Goal: Task Accomplishment & Management: Use online tool/utility

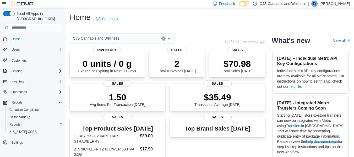
click at [19, 122] on span "Reports" at bounding box center [14, 124] width 11 height 4
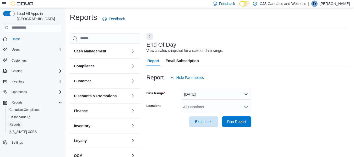
scroll to position [9, 0]
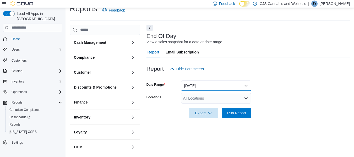
click at [219, 90] on button "[DATE]" at bounding box center [216, 85] width 70 height 10
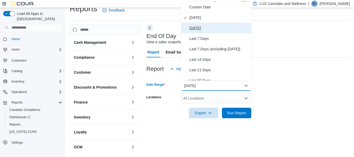
click at [208, 30] on span "[DATE]" at bounding box center [219, 28] width 60 height 6
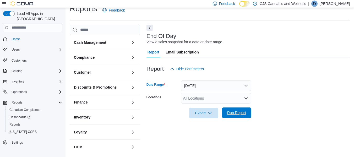
click at [241, 112] on span "Run Report" at bounding box center [236, 112] width 19 height 5
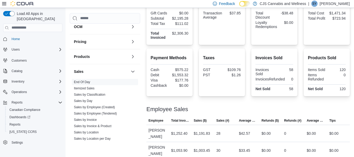
scroll to position [109, 0]
click at [89, 118] on link "Sales by Invoice" at bounding box center [85, 120] width 23 height 4
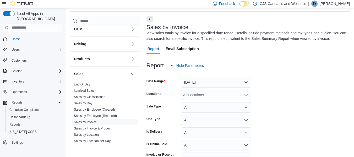
scroll to position [49, 0]
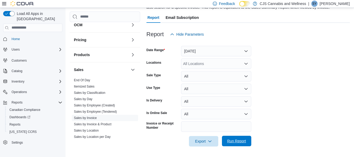
click at [229, 143] on span "Run Report" at bounding box center [236, 140] width 19 height 5
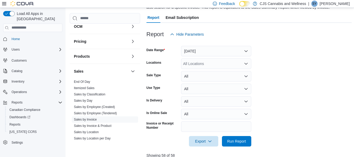
scroll to position [180, 0]
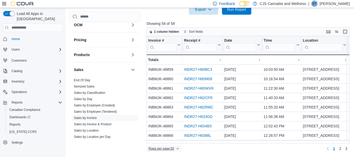
click at [158, 148] on span "Rows per page : 50" at bounding box center [160, 148] width 25 height 4
click at [173, 136] on span "100 rows" at bounding box center [170, 138] width 17 height 4
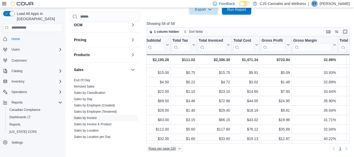
scroll to position [471, 341]
click at [215, 46] on input "search" at bounding box center [212, 47] width 27 height 8
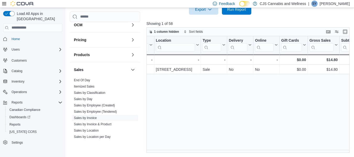
scroll to position [0, 0]
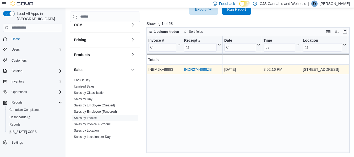
click at [192, 69] on link "INDR27-H688ZB" at bounding box center [198, 69] width 28 height 4
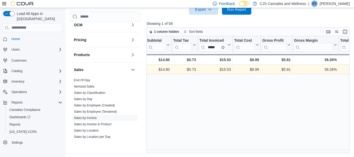
scroll to position [0, 341]
click at [218, 48] on input "*****" at bounding box center [213, 47] width 27 height 8
type input "*"
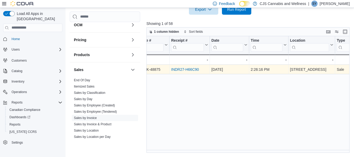
scroll to position [0, 0]
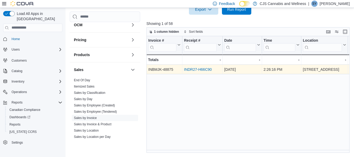
type input "*****"
click at [196, 69] on link "INDR27-H66C90" at bounding box center [198, 69] width 28 height 4
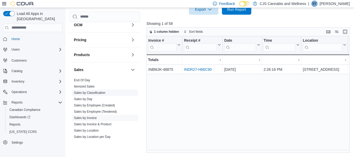
click at [98, 92] on link "Sales by Classification" at bounding box center [89, 93] width 31 height 4
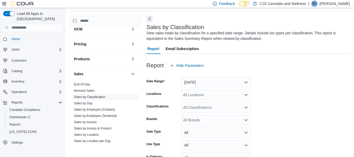
scroll to position [49, 0]
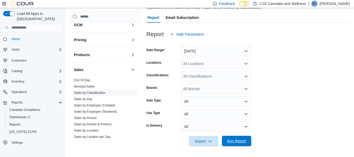
click at [242, 139] on span "Run Report" at bounding box center [236, 140] width 19 height 5
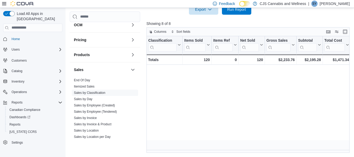
scroll to position [0, 261]
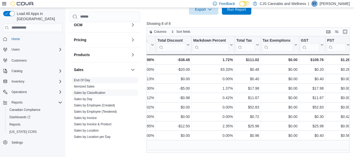
click at [84, 79] on link "End Of Day" at bounding box center [82, 80] width 16 height 4
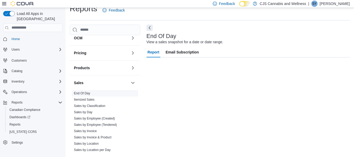
scroll to position [9, 0]
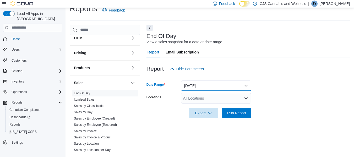
click at [208, 82] on button "[DATE]" at bounding box center [216, 85] width 70 height 10
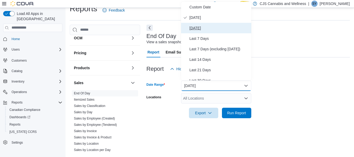
click at [206, 30] on span "[DATE]" at bounding box center [219, 28] width 60 height 6
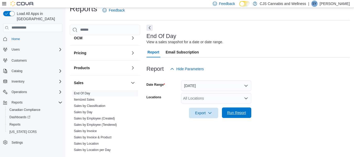
click at [241, 110] on span "Run Report" at bounding box center [236, 112] width 23 height 10
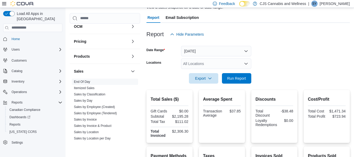
scroll to position [43, 0]
click at [198, 47] on button "[DATE]" at bounding box center [216, 51] width 70 height 10
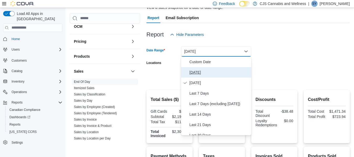
click at [208, 74] on span "[DATE]" at bounding box center [219, 72] width 60 height 6
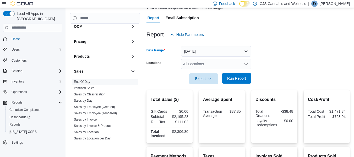
click at [241, 79] on span "Run Report" at bounding box center [236, 78] width 19 height 5
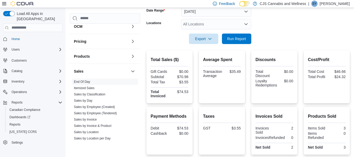
scroll to position [83, 0]
click at [231, 40] on span "Run Report" at bounding box center [236, 38] width 19 height 5
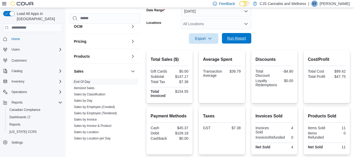
click at [239, 42] on span "Run Report" at bounding box center [236, 38] width 23 height 10
click at [236, 41] on span "Run Report" at bounding box center [236, 38] width 19 height 5
click at [239, 36] on span "Run Report" at bounding box center [236, 38] width 19 height 5
click at [238, 36] on span "Run Report" at bounding box center [236, 38] width 19 height 5
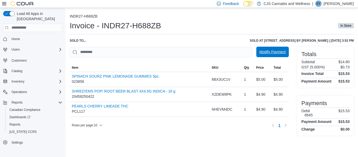
click at [263, 55] on span "Modify Payment" at bounding box center [272, 52] width 26 height 10
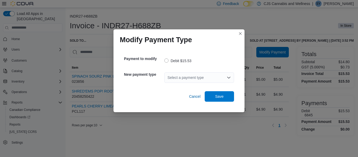
click at [212, 78] on div "Select a payment type" at bounding box center [199, 77] width 70 height 10
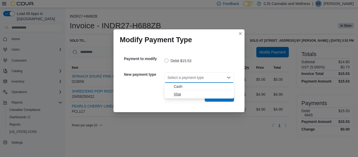
click at [214, 95] on span "Visa" at bounding box center [202, 93] width 57 height 5
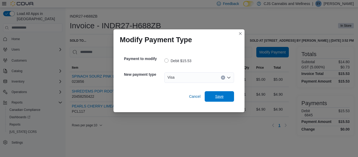
click at [214, 95] on span "Save" at bounding box center [219, 96] width 23 height 10
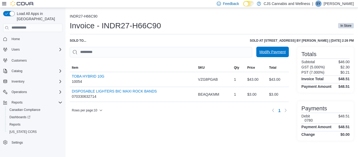
click at [266, 51] on span "Modify Payment" at bounding box center [272, 51] width 26 height 5
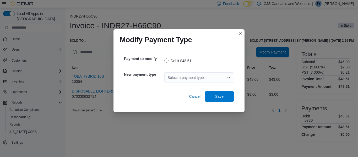
click at [213, 80] on div "Select a payment type" at bounding box center [199, 77] width 70 height 10
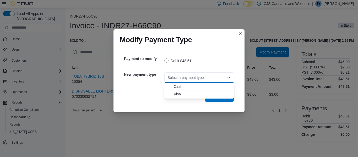
click at [210, 93] on span "Visa" at bounding box center [202, 93] width 57 height 5
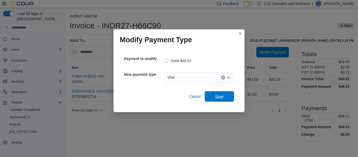
click at [210, 93] on span "Save" at bounding box center [219, 96] width 23 height 10
